Goal: Task Accomplishment & Management: Complete application form

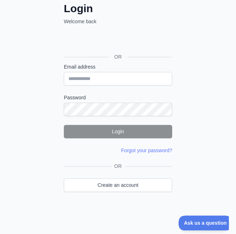
scroll to position [81, 0]
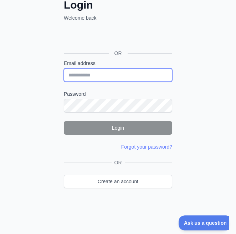
click at [96, 77] on input "Email address" at bounding box center [118, 75] width 109 height 14
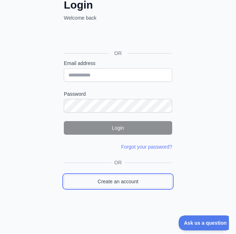
click at [123, 177] on link "Create an account" at bounding box center [118, 182] width 109 height 14
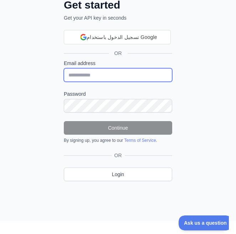
click at [90, 75] on input "Email address" at bounding box center [118, 75] width 109 height 14
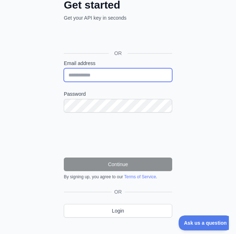
click at [92, 72] on input "Email address" at bounding box center [118, 75] width 109 height 14
click at [93, 74] on input "Email address" at bounding box center [118, 75] width 109 height 14
type input "****"
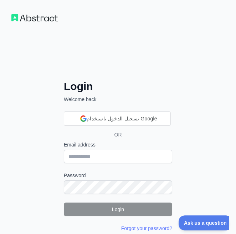
scroll to position [81, 0]
